Goal: Leave review/rating

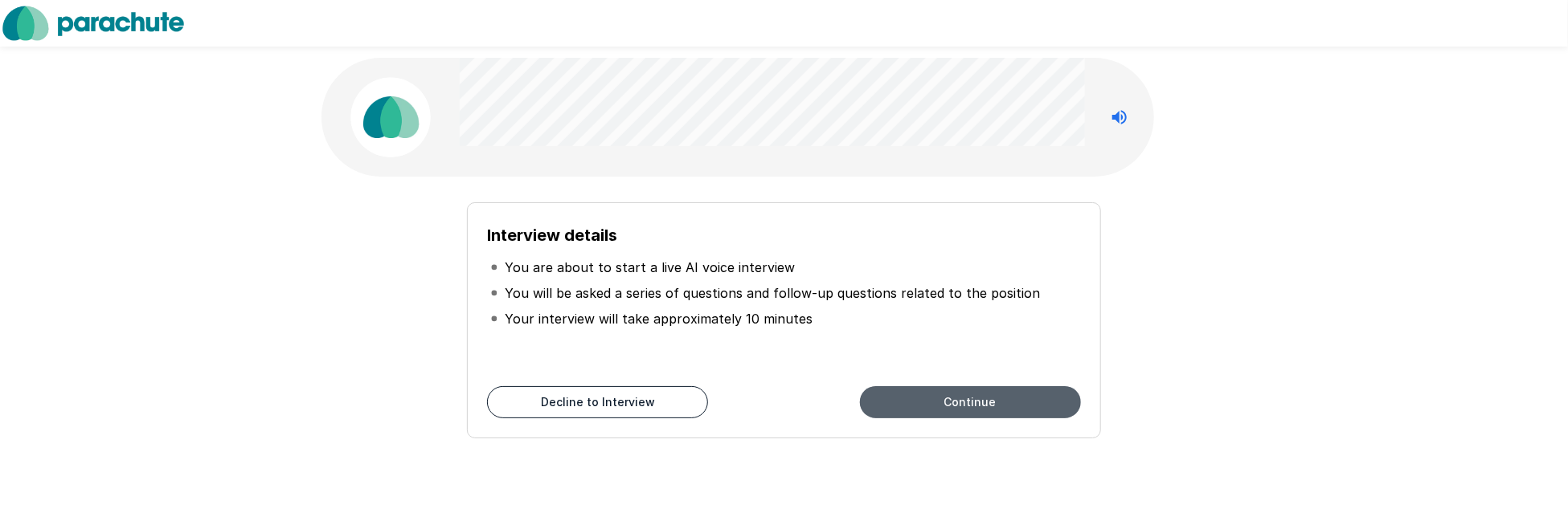
click at [1000, 405] on button "Continue" at bounding box center [970, 402] width 221 height 32
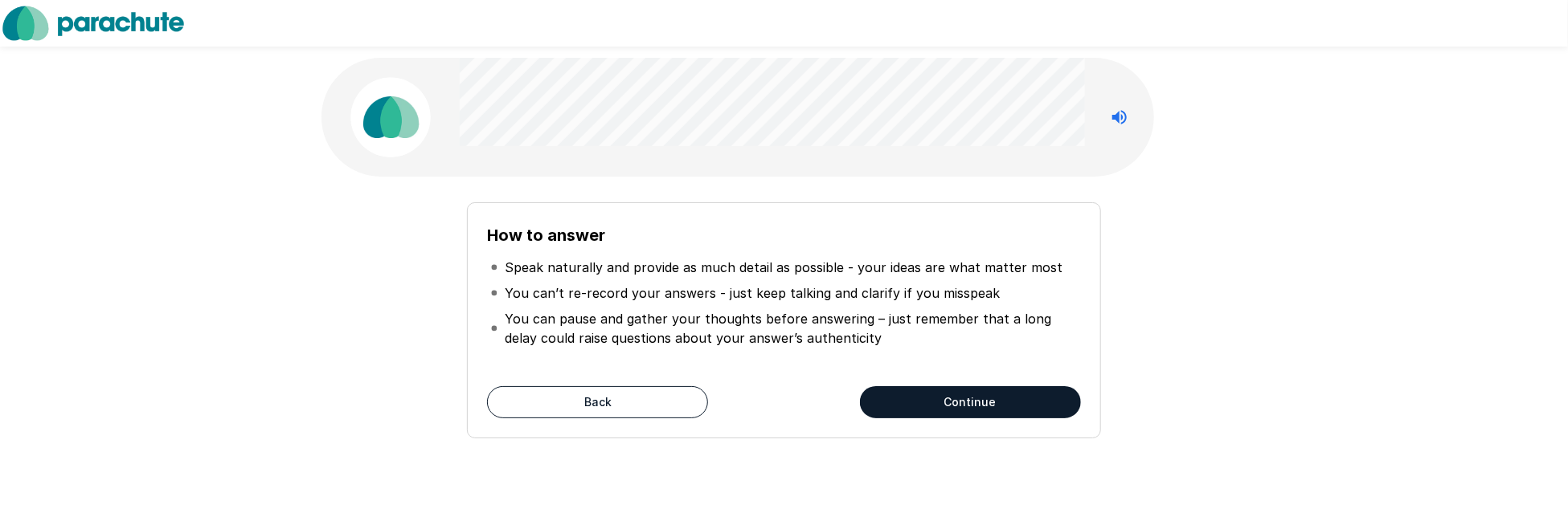
click at [978, 404] on button "Continue" at bounding box center [970, 402] width 221 height 32
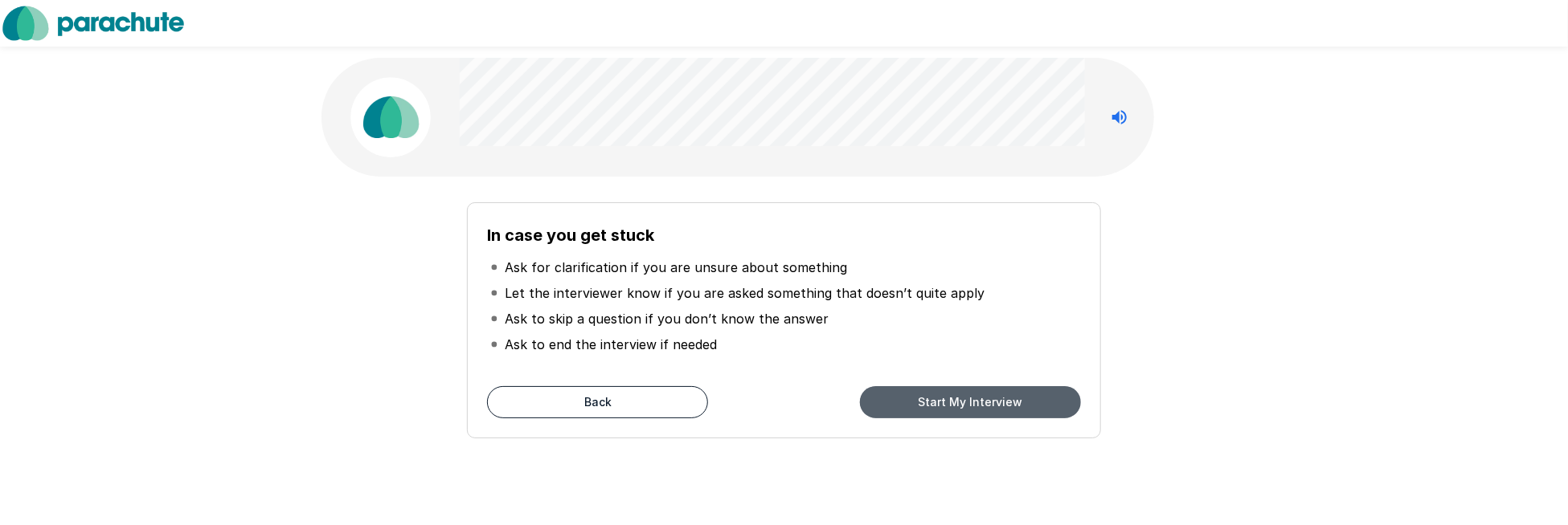
click at [978, 404] on button "Start My Interview" at bounding box center [970, 402] width 221 height 32
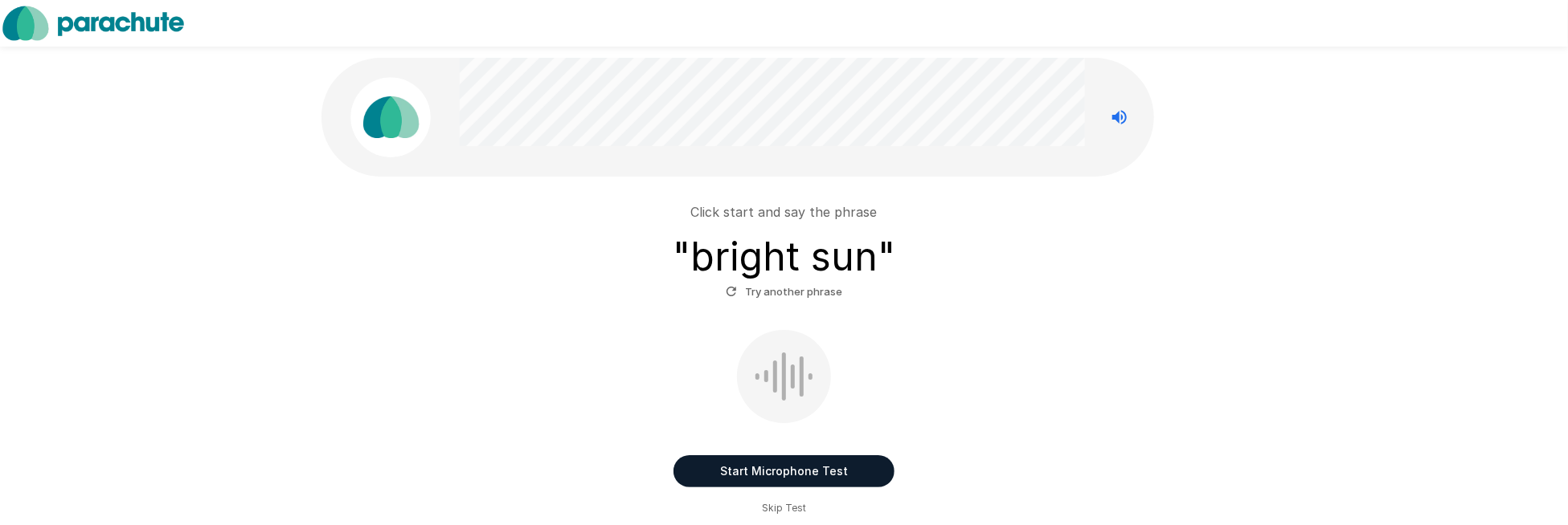
click at [724, 466] on button "Start Microphone Test" at bounding box center [784, 471] width 221 height 32
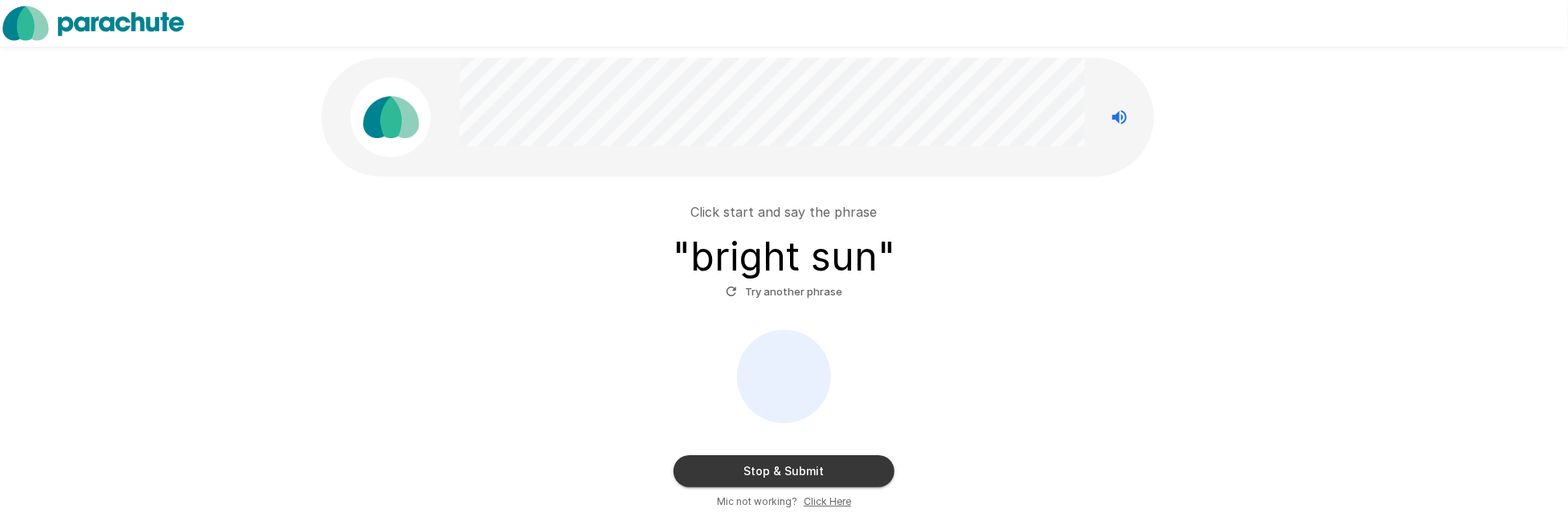
click at [737, 466] on button "Stop & Submit" at bounding box center [784, 471] width 221 height 32
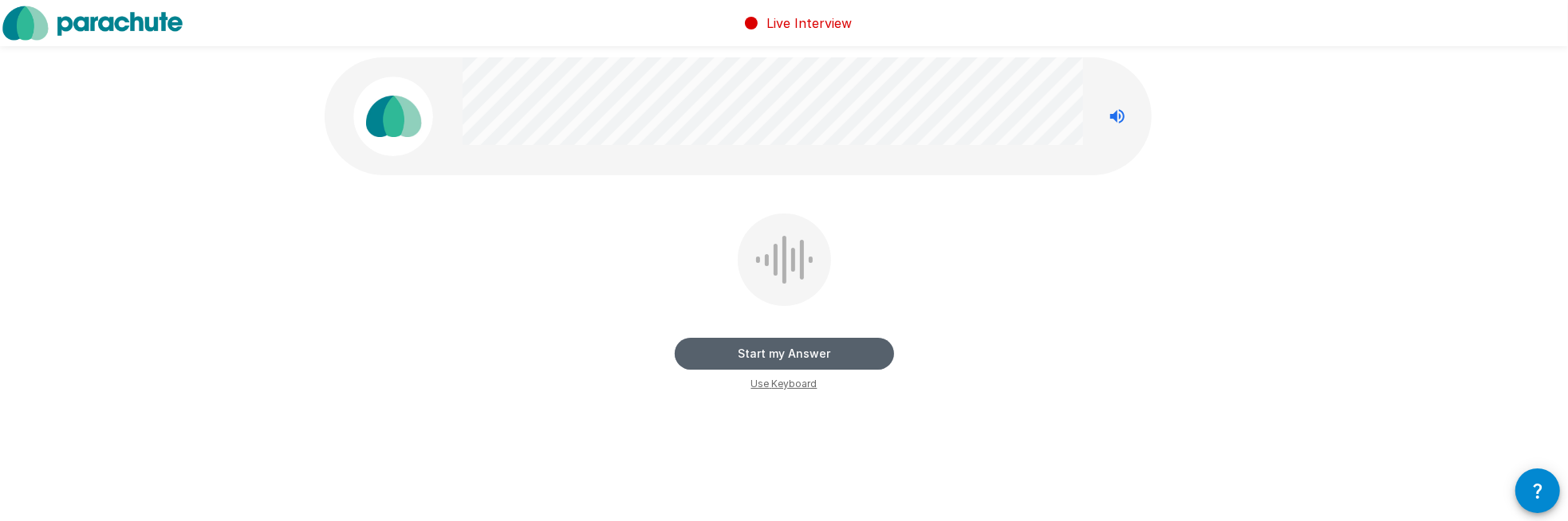
click at [728, 349] on button "Start my Answer" at bounding box center [784, 354] width 219 height 32
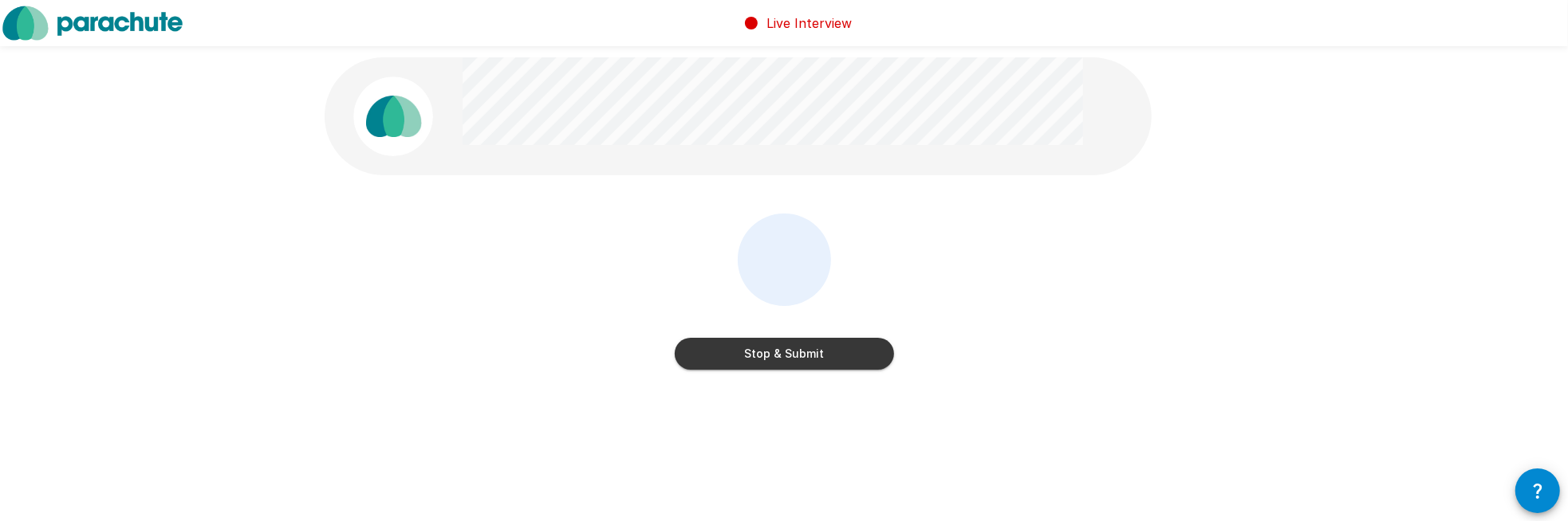
click at [728, 347] on button "Stop & Submit" at bounding box center [784, 354] width 219 height 32
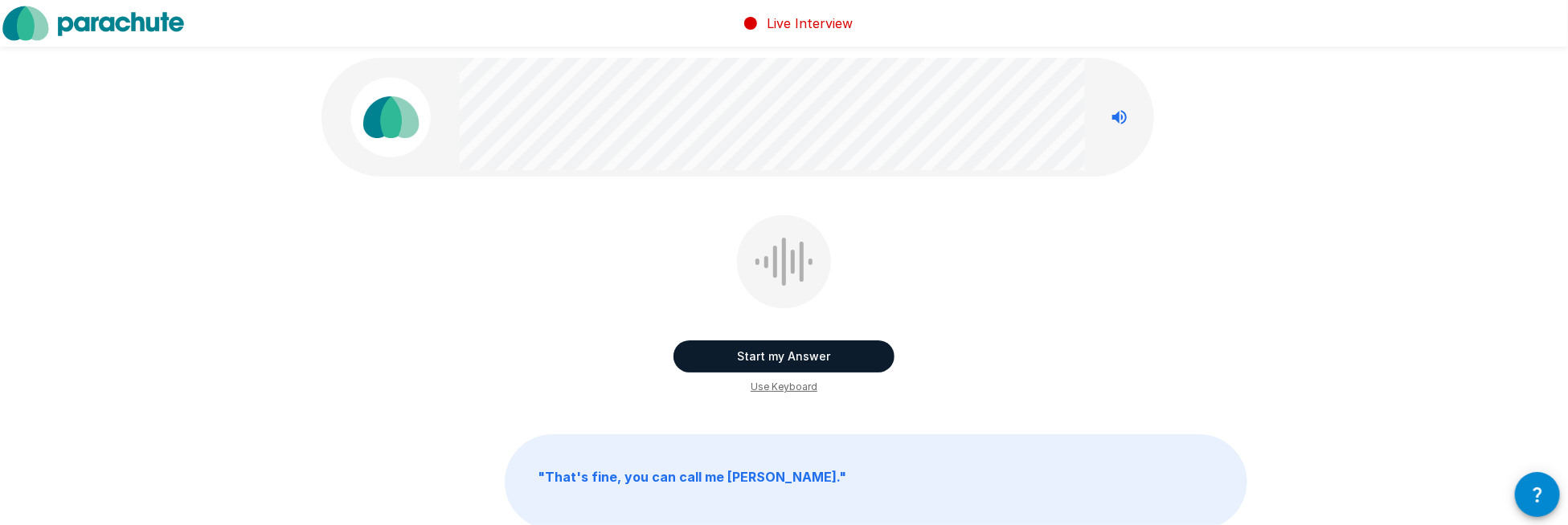
click at [1540, 486] on icon "button" at bounding box center [1538, 495] width 20 height 20
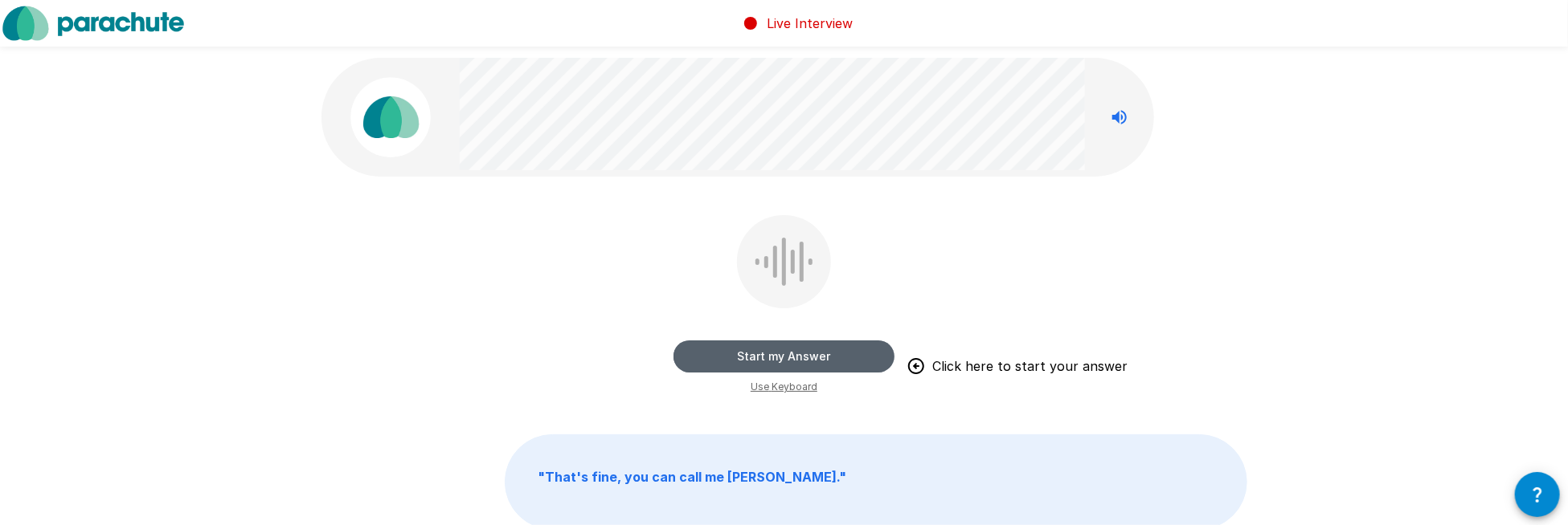
click at [808, 357] on button "Start my Answer" at bounding box center [784, 356] width 221 height 32
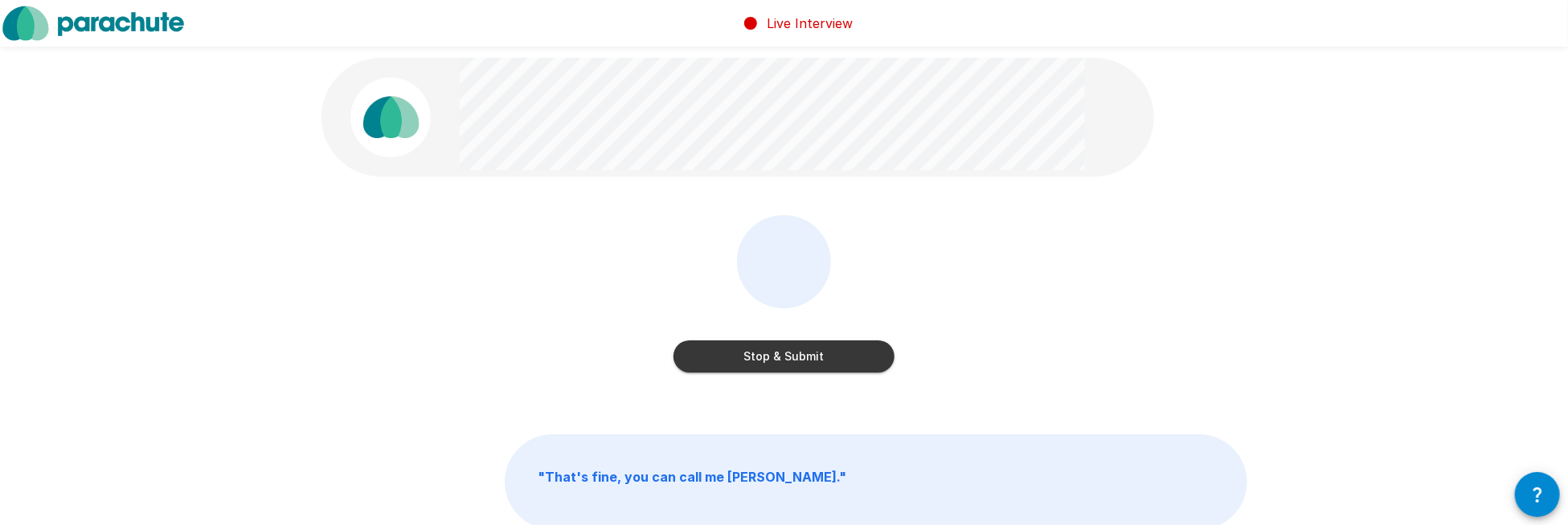
click at [807, 355] on button "Stop & Submit" at bounding box center [784, 356] width 221 height 32
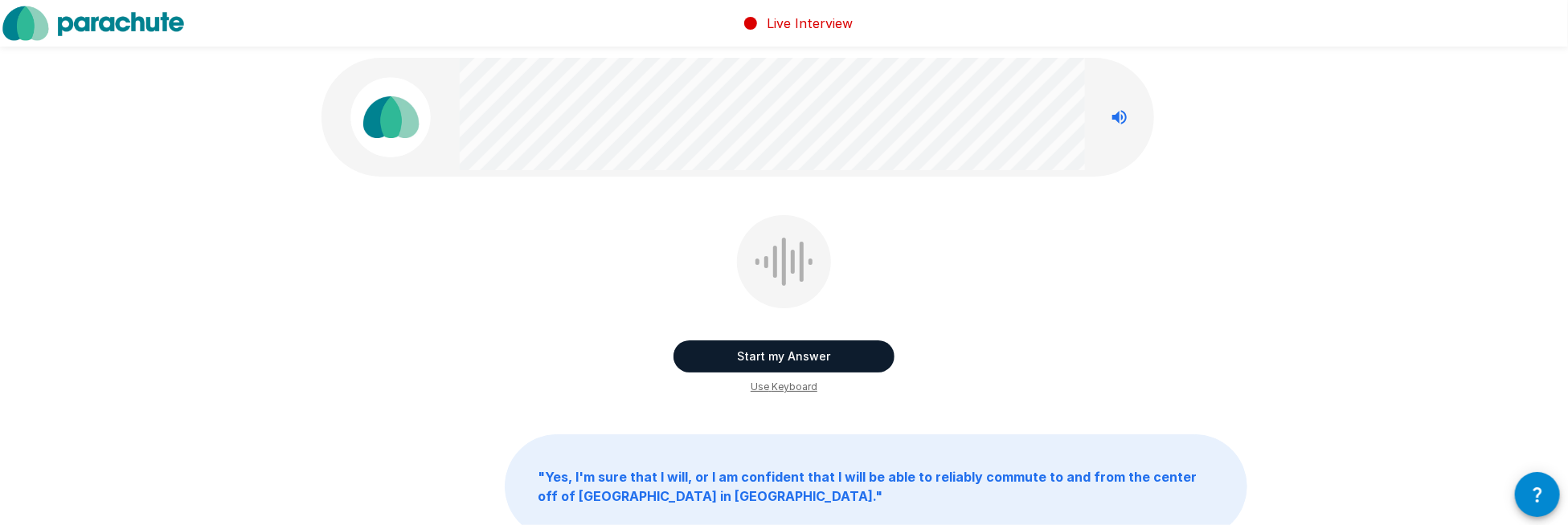
click at [804, 354] on button "Start my Answer" at bounding box center [784, 356] width 221 height 32
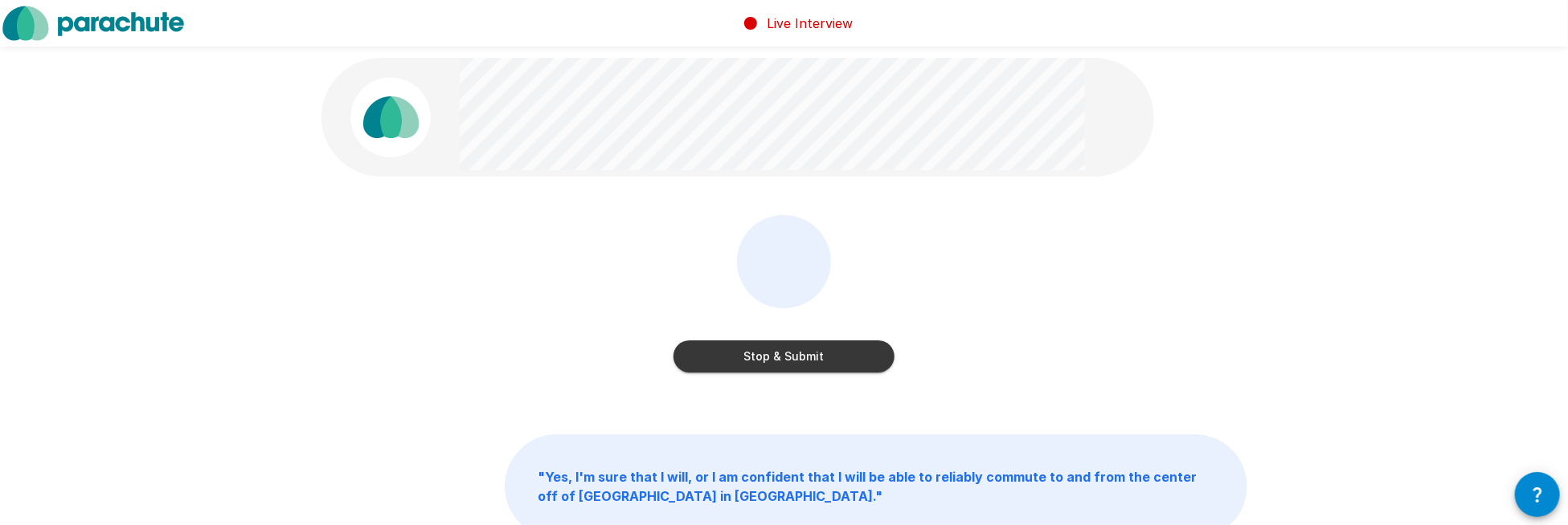
click at [804, 353] on button "Stop & Submit" at bounding box center [784, 356] width 221 height 32
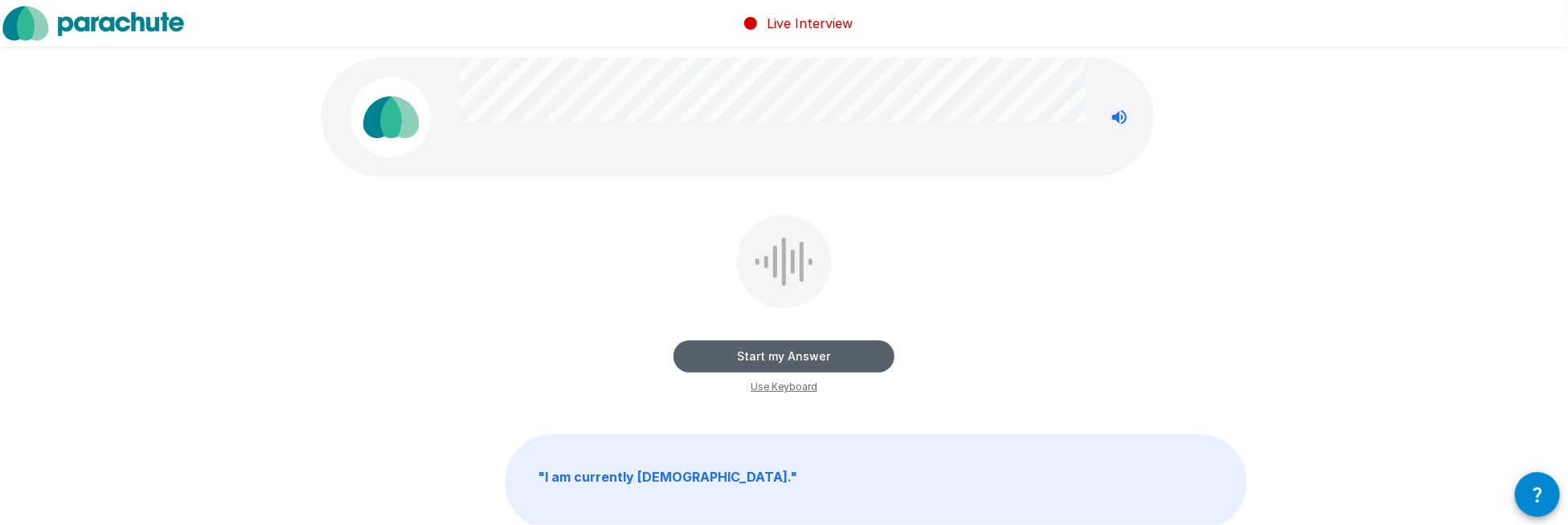
click at [802, 351] on button "Start my Answer" at bounding box center [784, 356] width 221 height 32
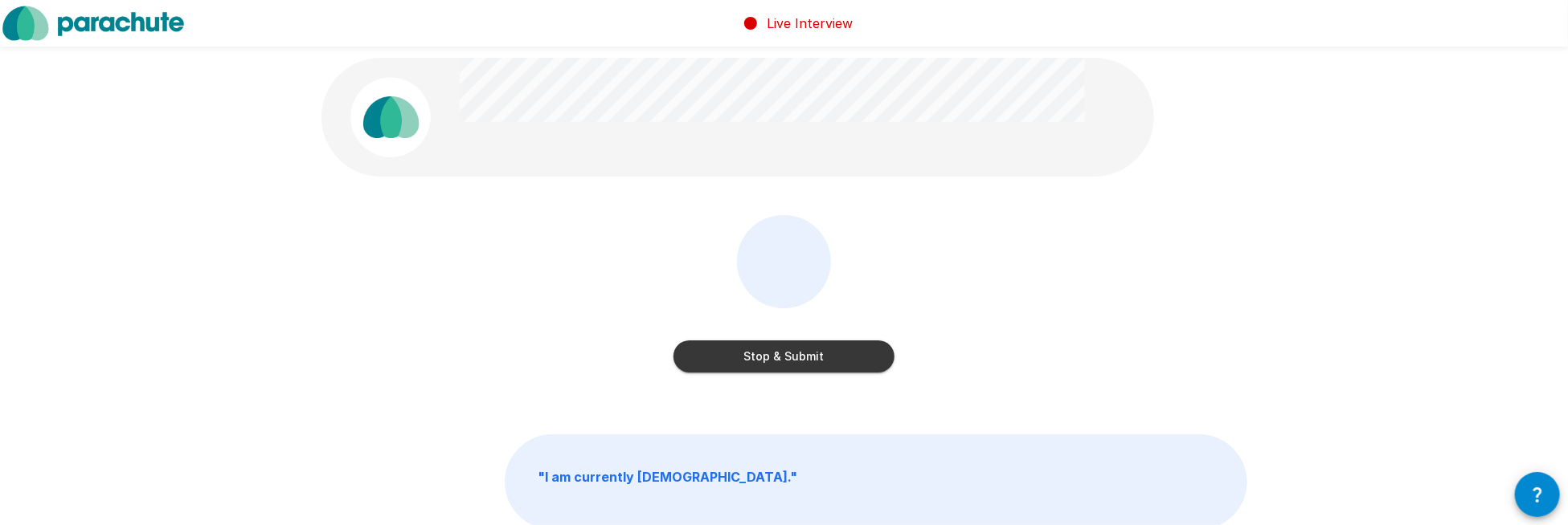
click at [802, 351] on button "Stop & Submit" at bounding box center [784, 356] width 221 height 32
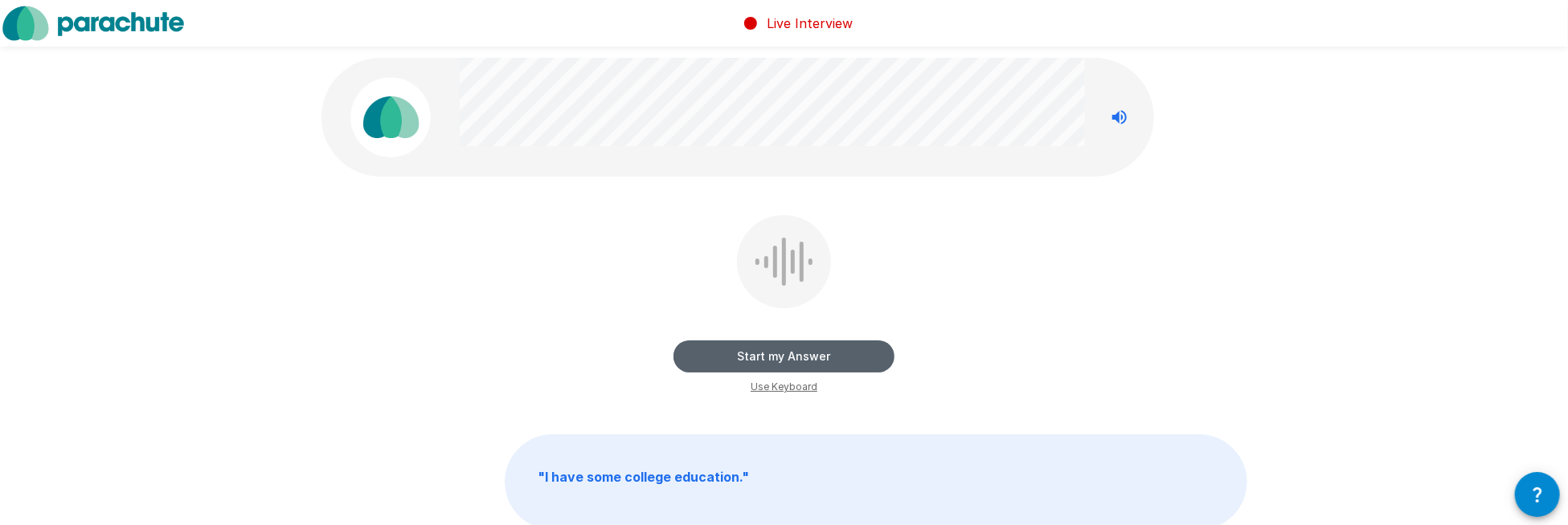
click at [805, 353] on button "Start my Answer" at bounding box center [784, 356] width 221 height 32
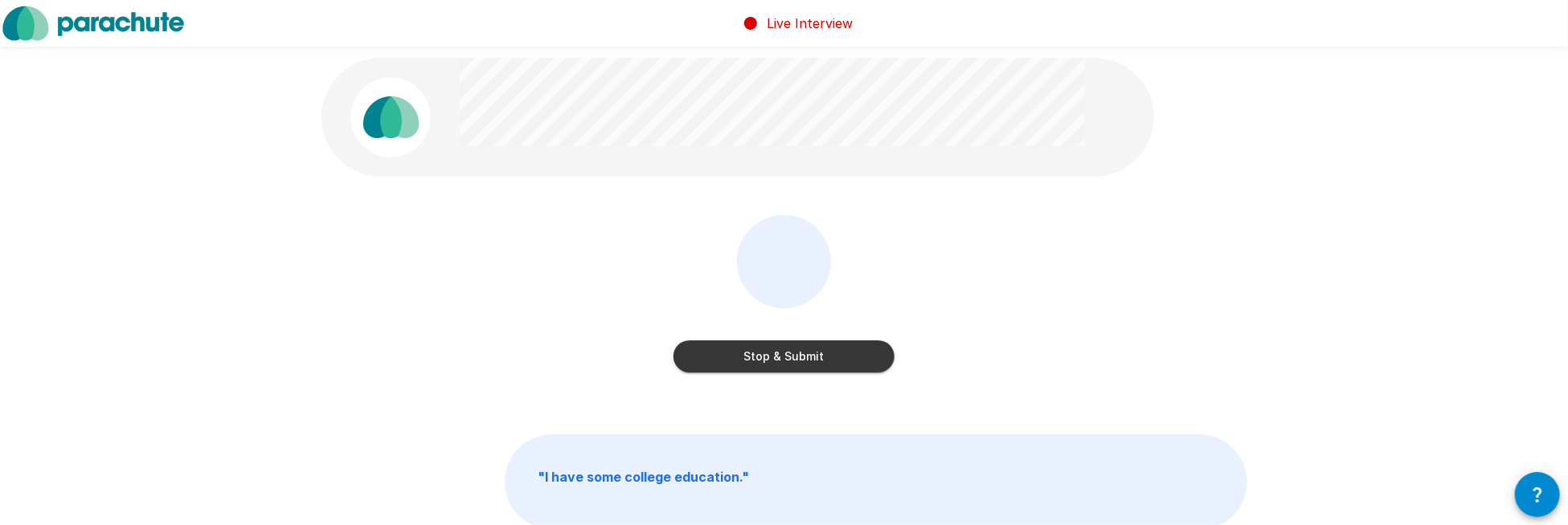
click at [805, 351] on button "Stop & Submit" at bounding box center [784, 356] width 221 height 32
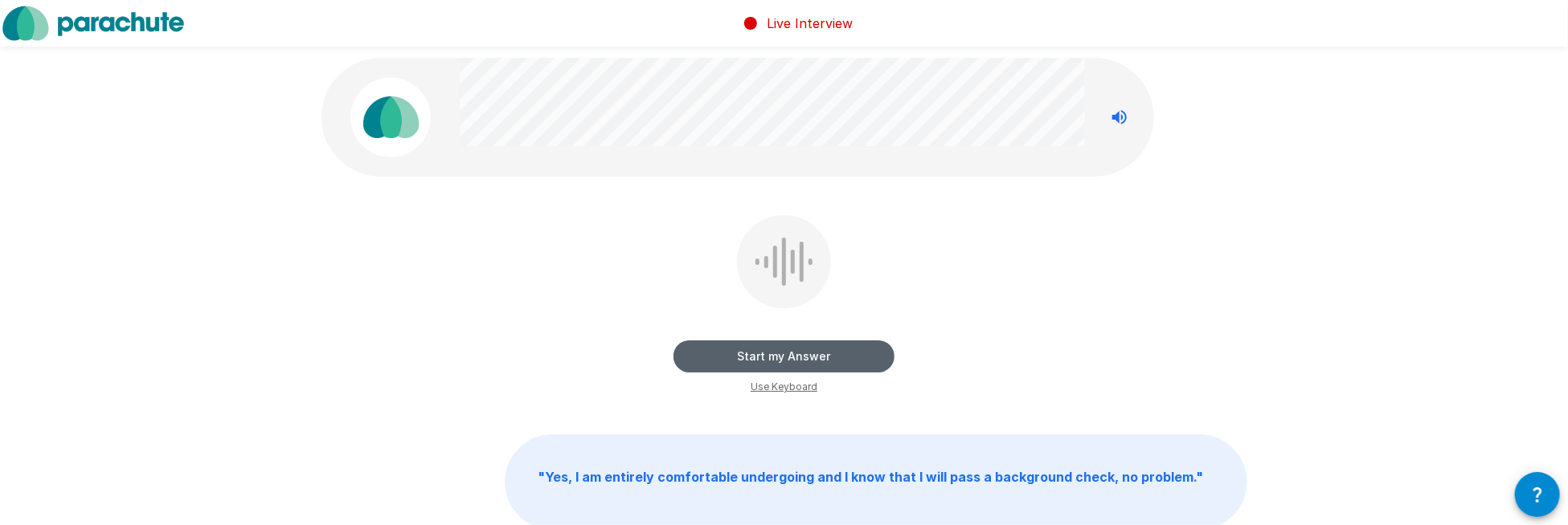
click at [803, 351] on button "Start my Answer" at bounding box center [784, 356] width 221 height 32
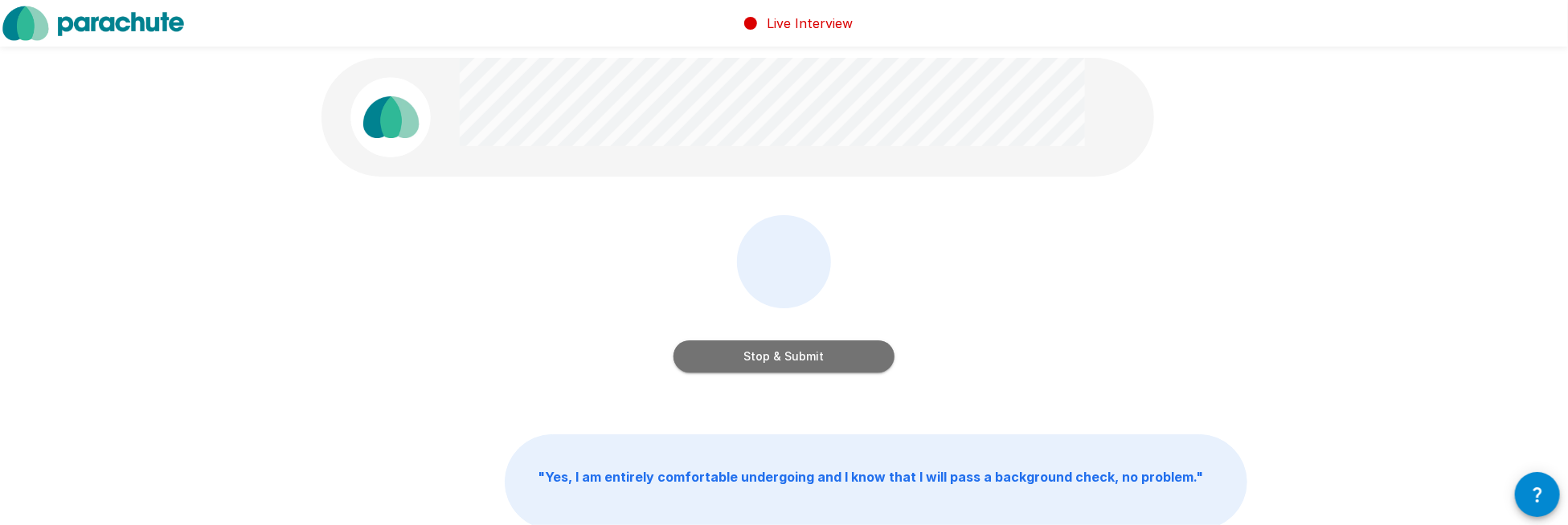
click at [798, 346] on button "Stop & Submit" at bounding box center [784, 356] width 221 height 32
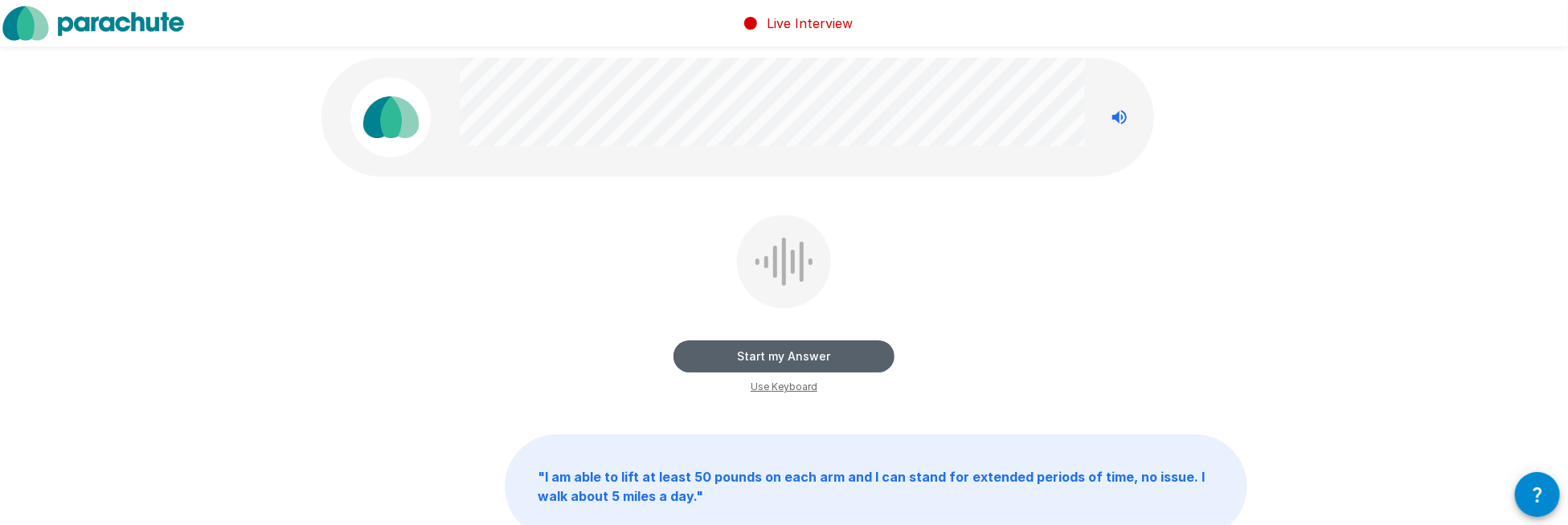
click at [805, 353] on button "Start my Answer" at bounding box center [784, 356] width 221 height 32
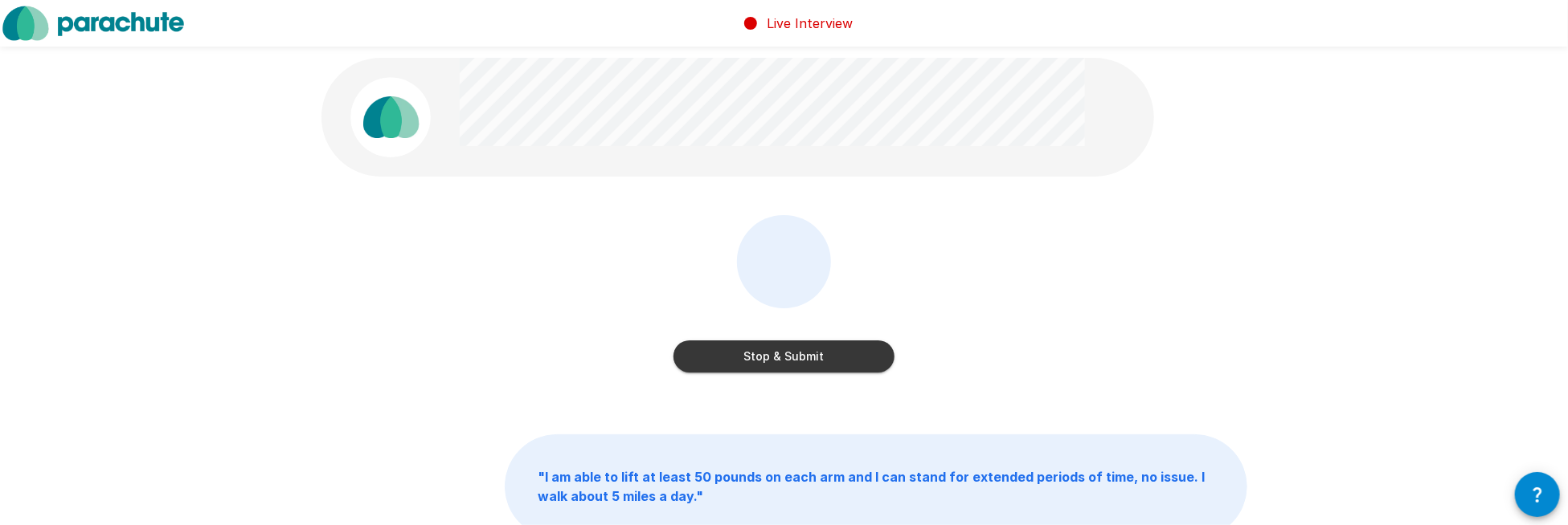
click at [805, 351] on button "Stop & Submit" at bounding box center [784, 356] width 221 height 32
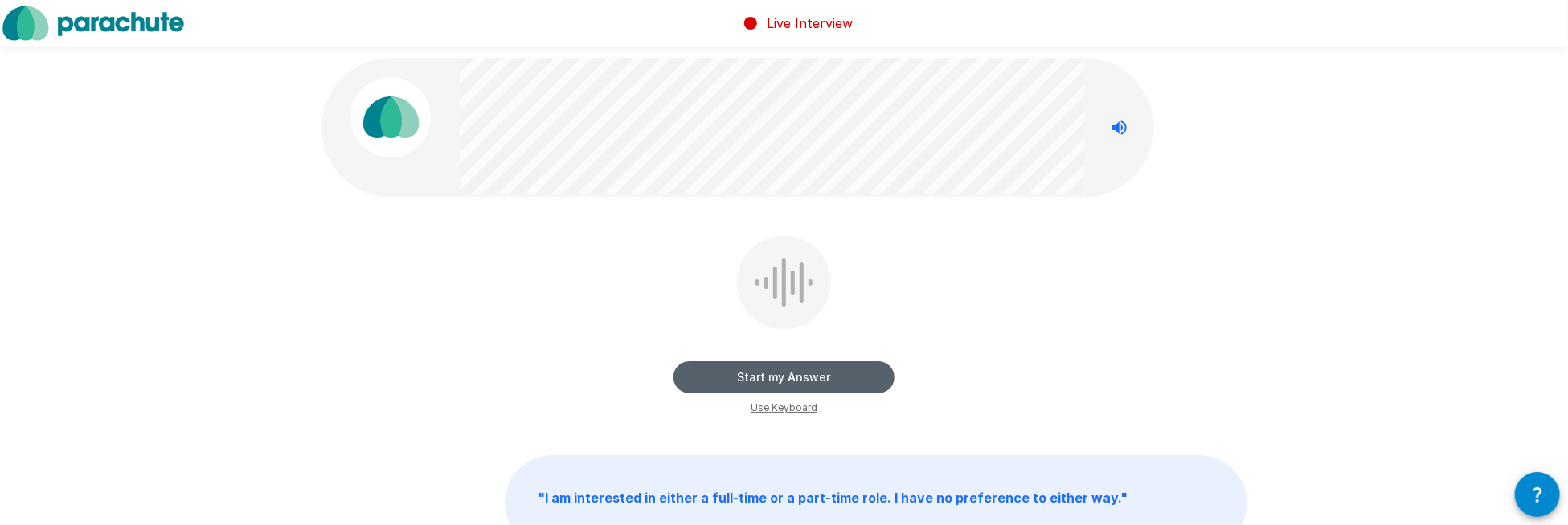
click at [808, 371] on button "Start my Answer" at bounding box center [784, 377] width 221 height 32
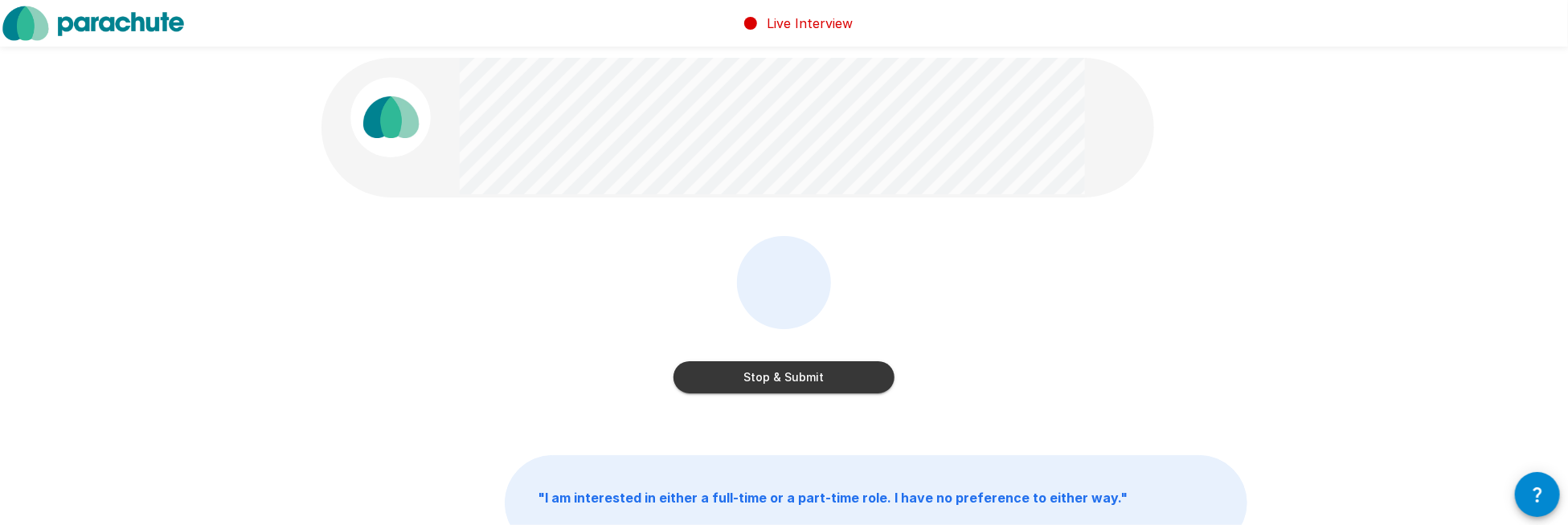
click at [808, 369] on button "Stop & Submit" at bounding box center [784, 377] width 221 height 32
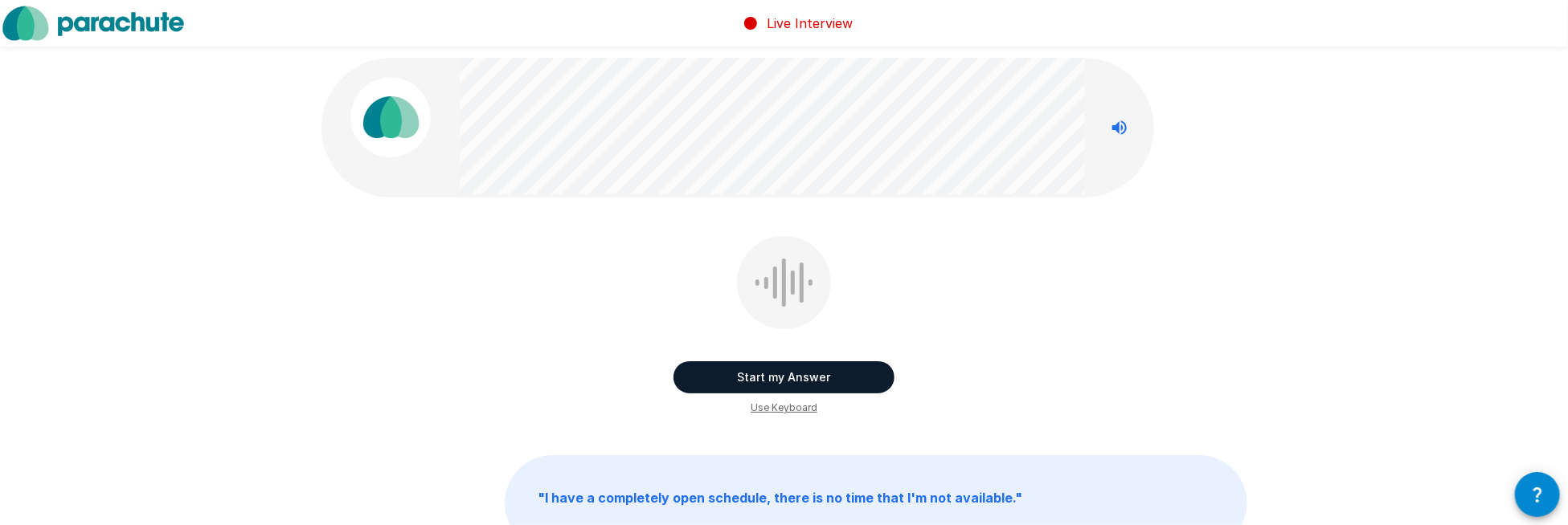
click at [807, 369] on button "Start my Answer" at bounding box center [784, 377] width 221 height 32
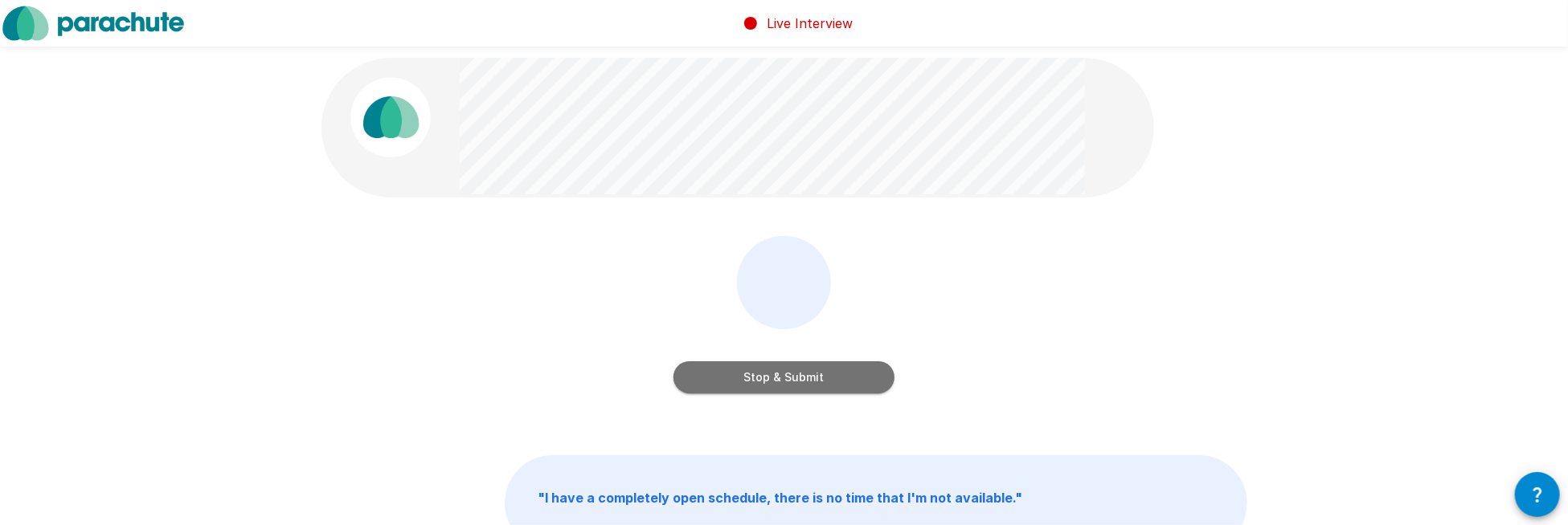
click at [805, 368] on button "Stop & Submit" at bounding box center [784, 377] width 221 height 32
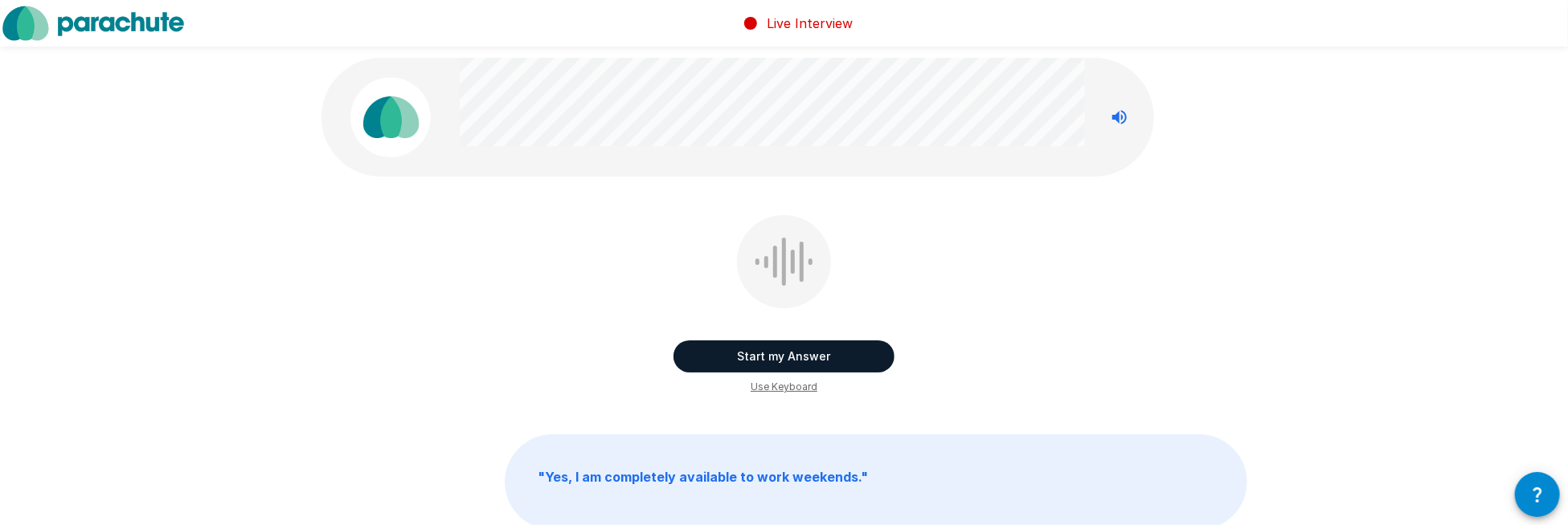
click at [798, 362] on button "Start my Answer" at bounding box center [784, 356] width 221 height 32
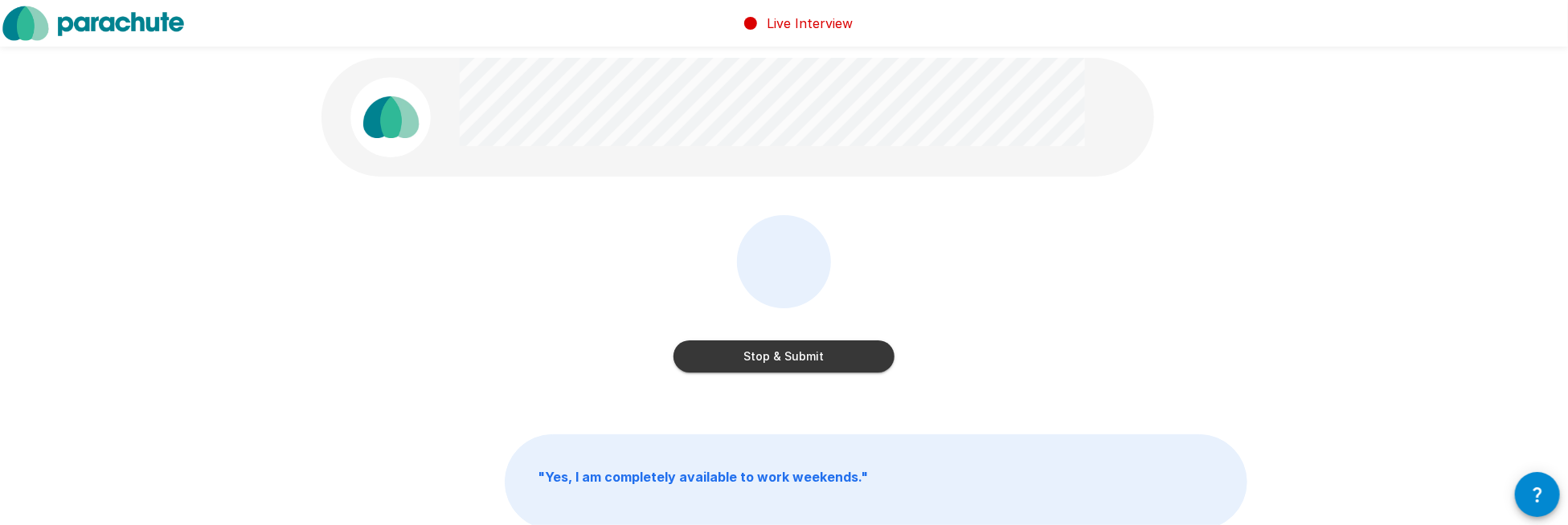
click at [798, 361] on button "Stop & Submit" at bounding box center [784, 356] width 221 height 32
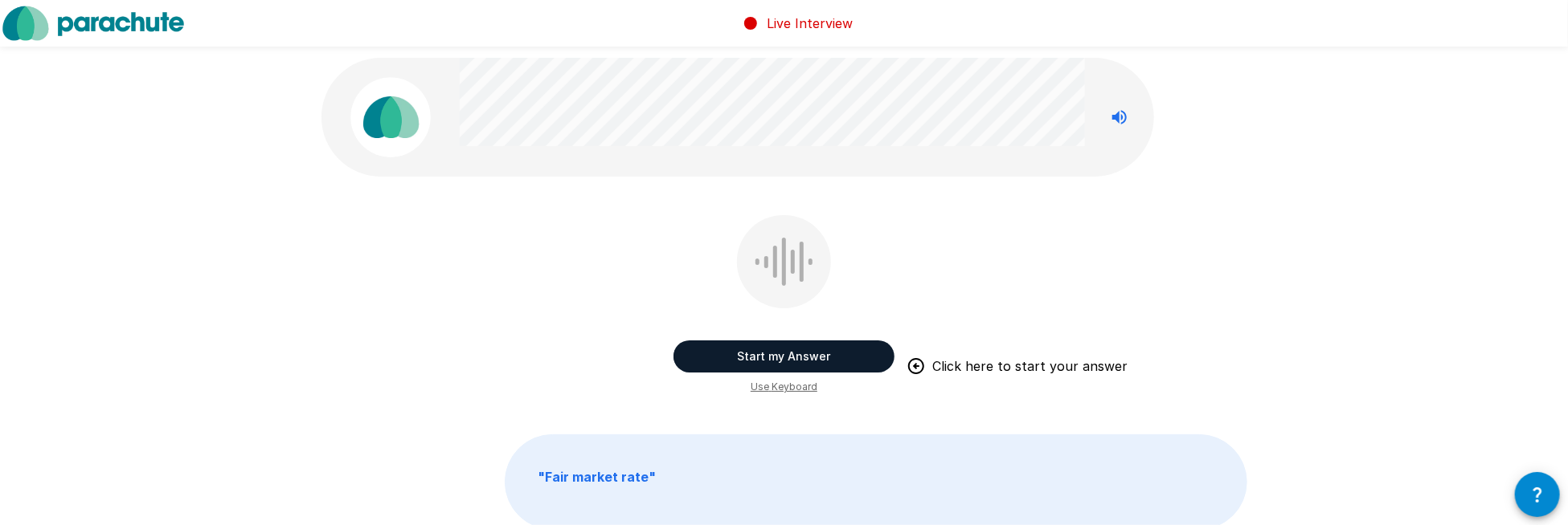
click at [789, 354] on button "Start my Answer" at bounding box center [784, 356] width 221 height 32
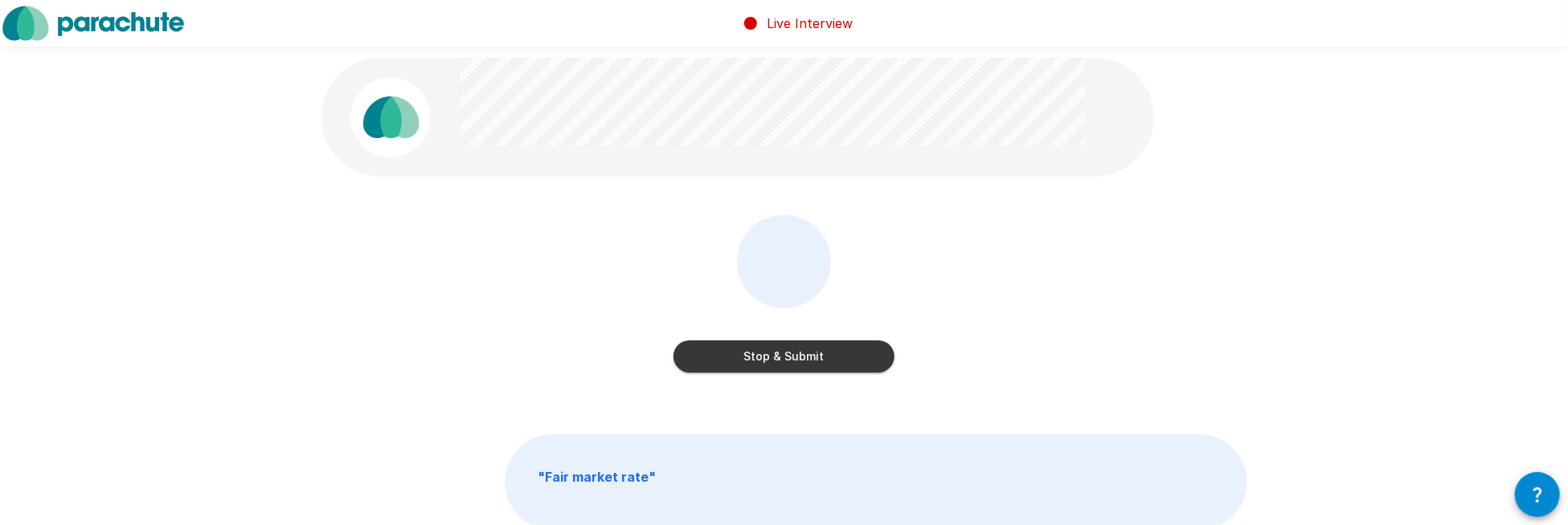
click at [789, 354] on button "Stop & Submit" at bounding box center [784, 356] width 221 height 32
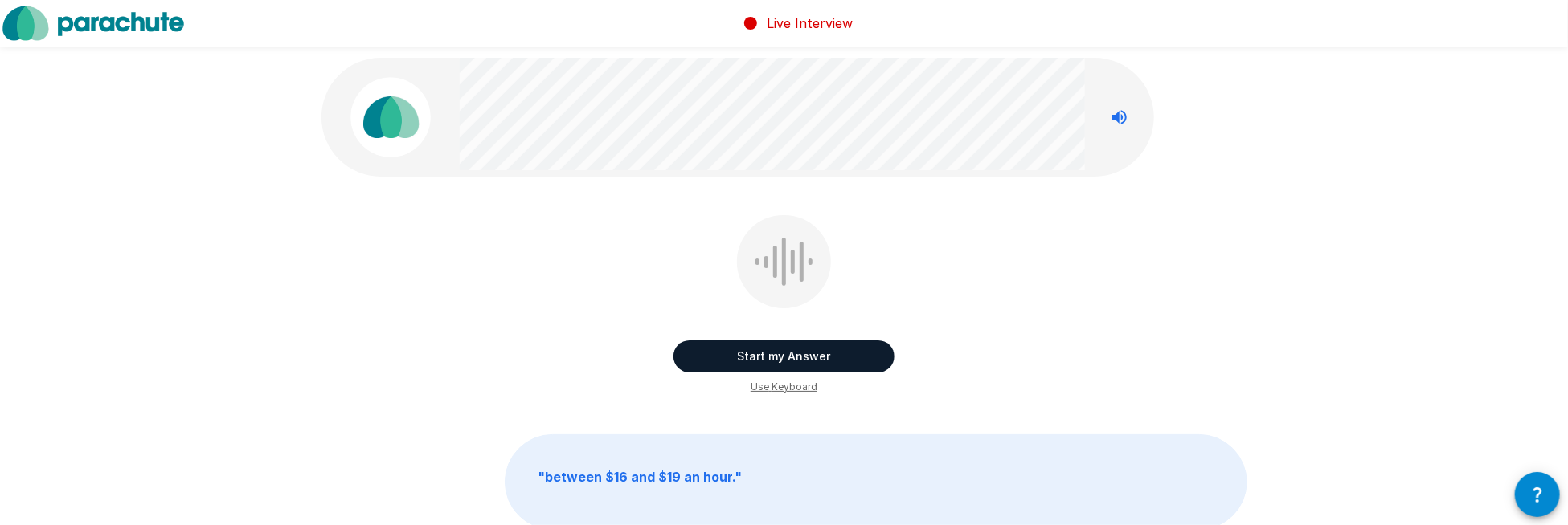
click at [789, 354] on button "Start my Answer" at bounding box center [784, 356] width 221 height 32
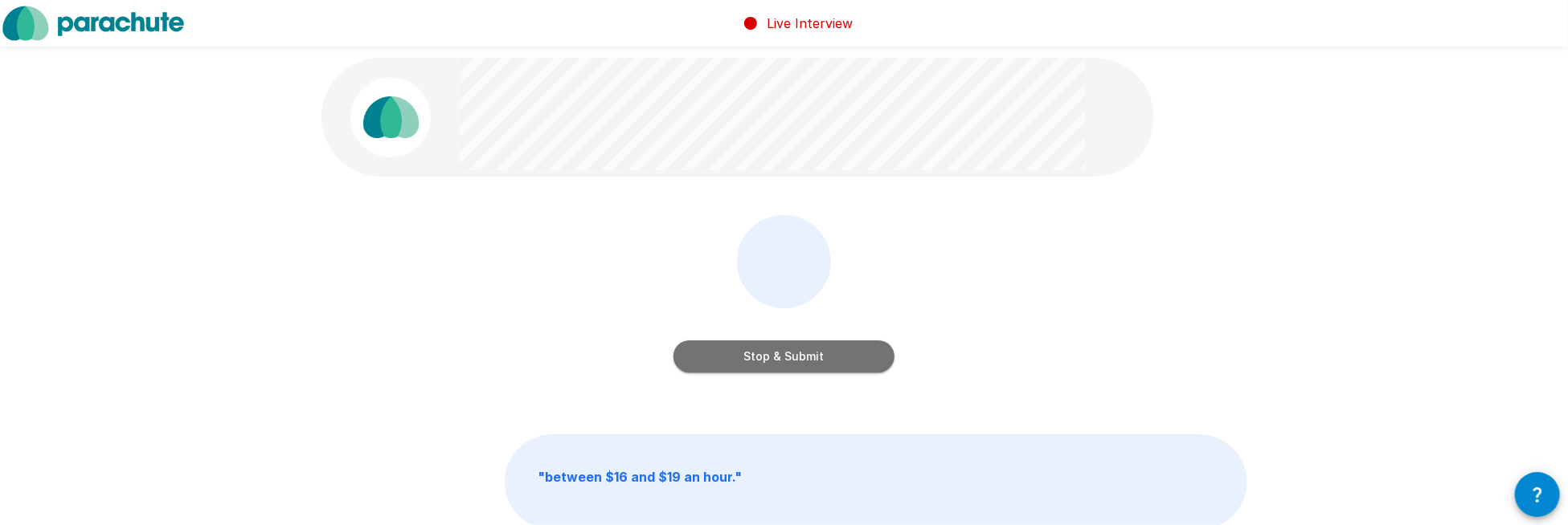
click at [789, 353] on button "Stop & Submit" at bounding box center [784, 356] width 221 height 32
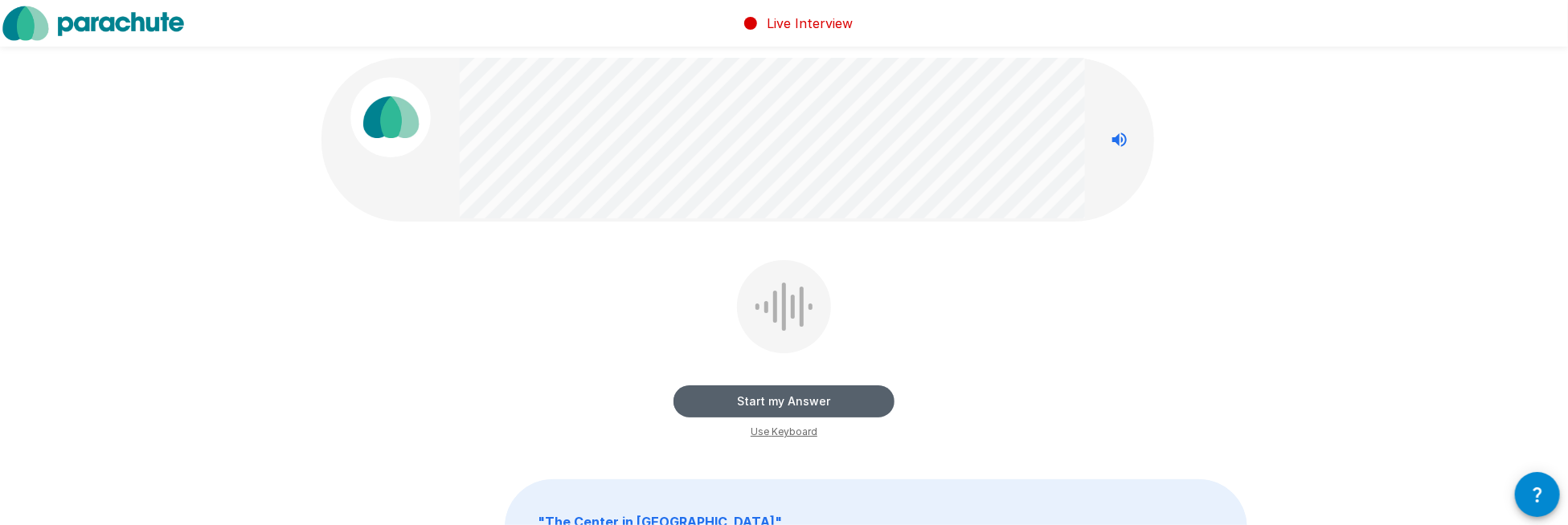
click at [793, 390] on button "Start my Answer" at bounding box center [784, 401] width 221 height 32
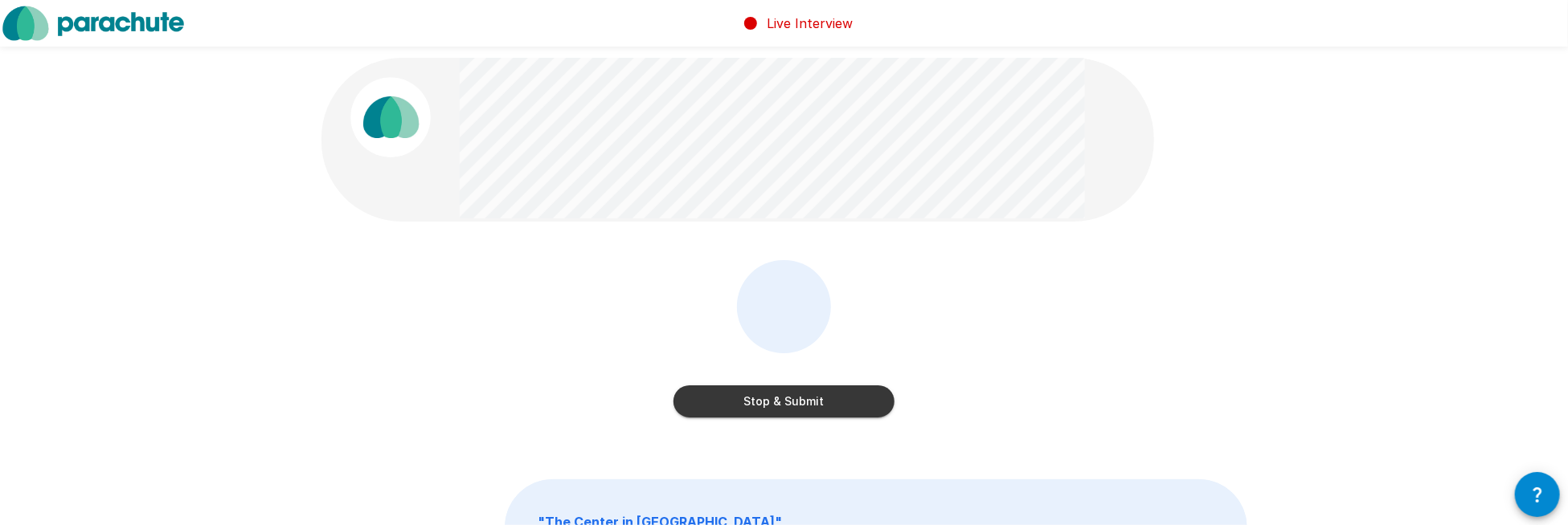
click at [792, 390] on button "Stop & Submit" at bounding box center [784, 401] width 221 height 32
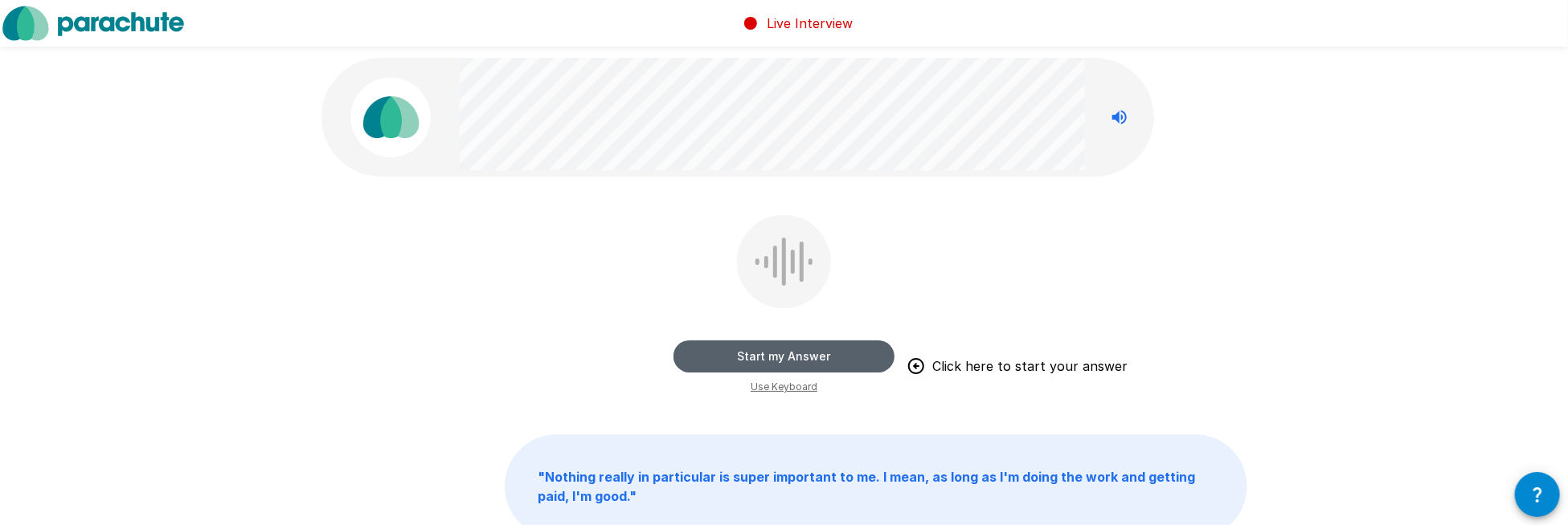
click at [808, 351] on button "Start my Answer" at bounding box center [784, 356] width 221 height 32
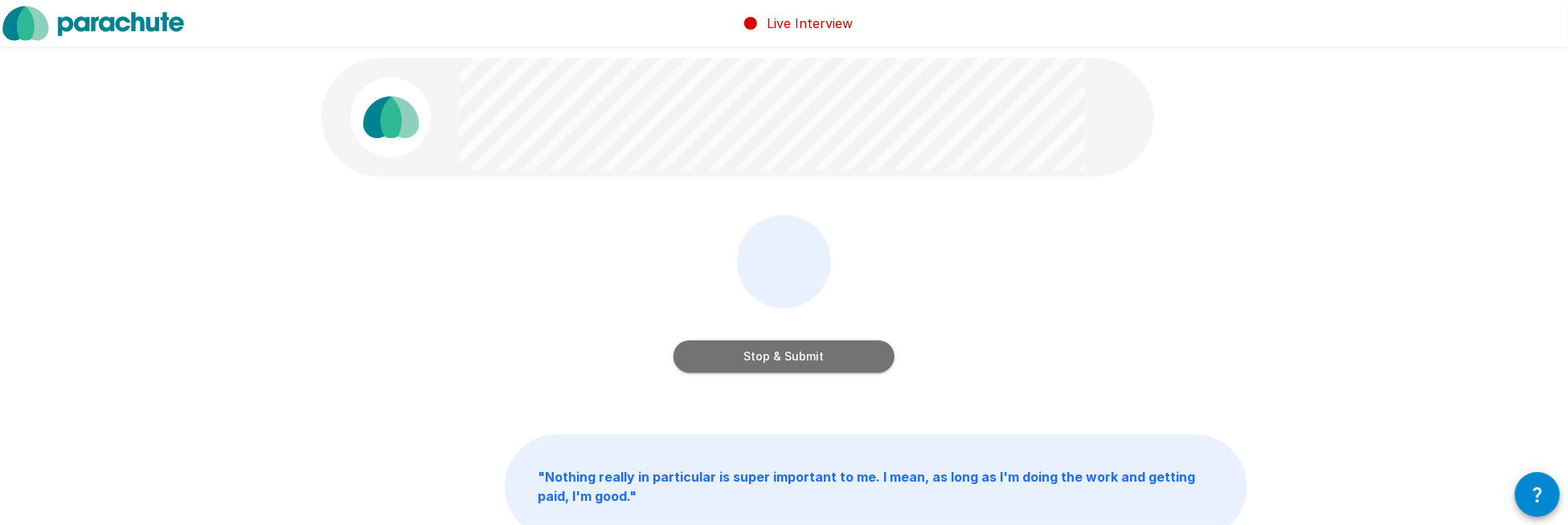
click at [808, 351] on button "Stop & Submit" at bounding box center [784, 356] width 221 height 32
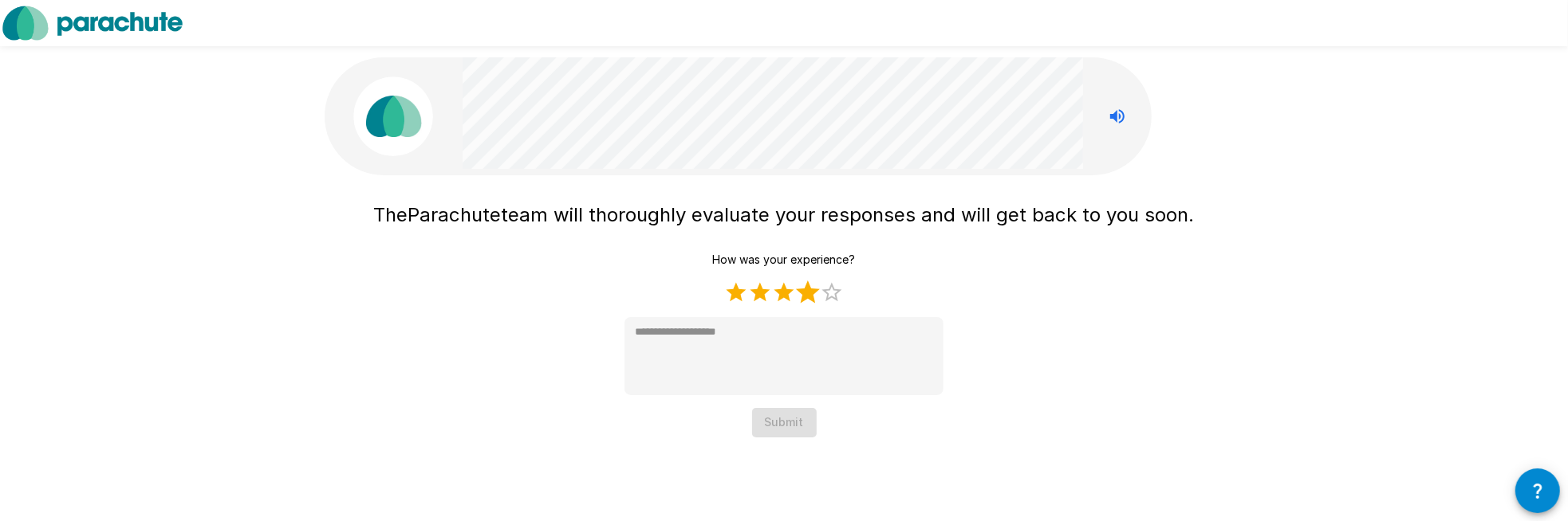
click at [807, 290] on label "4 Stars" at bounding box center [808, 293] width 24 height 24
type textarea "*"
click at [795, 421] on button "Submit" at bounding box center [784, 422] width 65 height 29
